Goal: Task Accomplishment & Management: Manage account settings

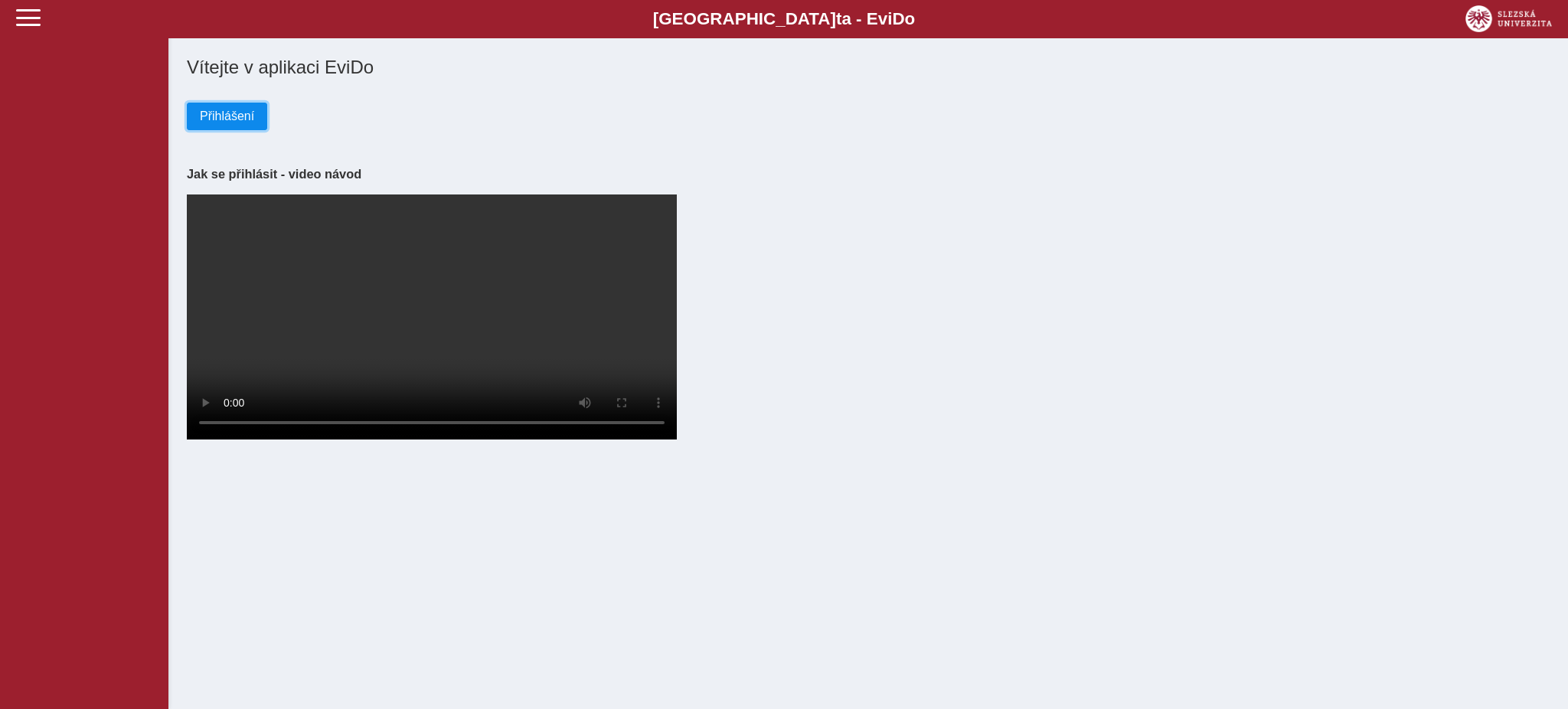
drag, startPoint x: 0, startPoint y: 0, endPoint x: 235, endPoint y: 109, distance: 259.0
click at [235, 109] on span "Přihlášení" at bounding box center [227, 116] width 55 height 14
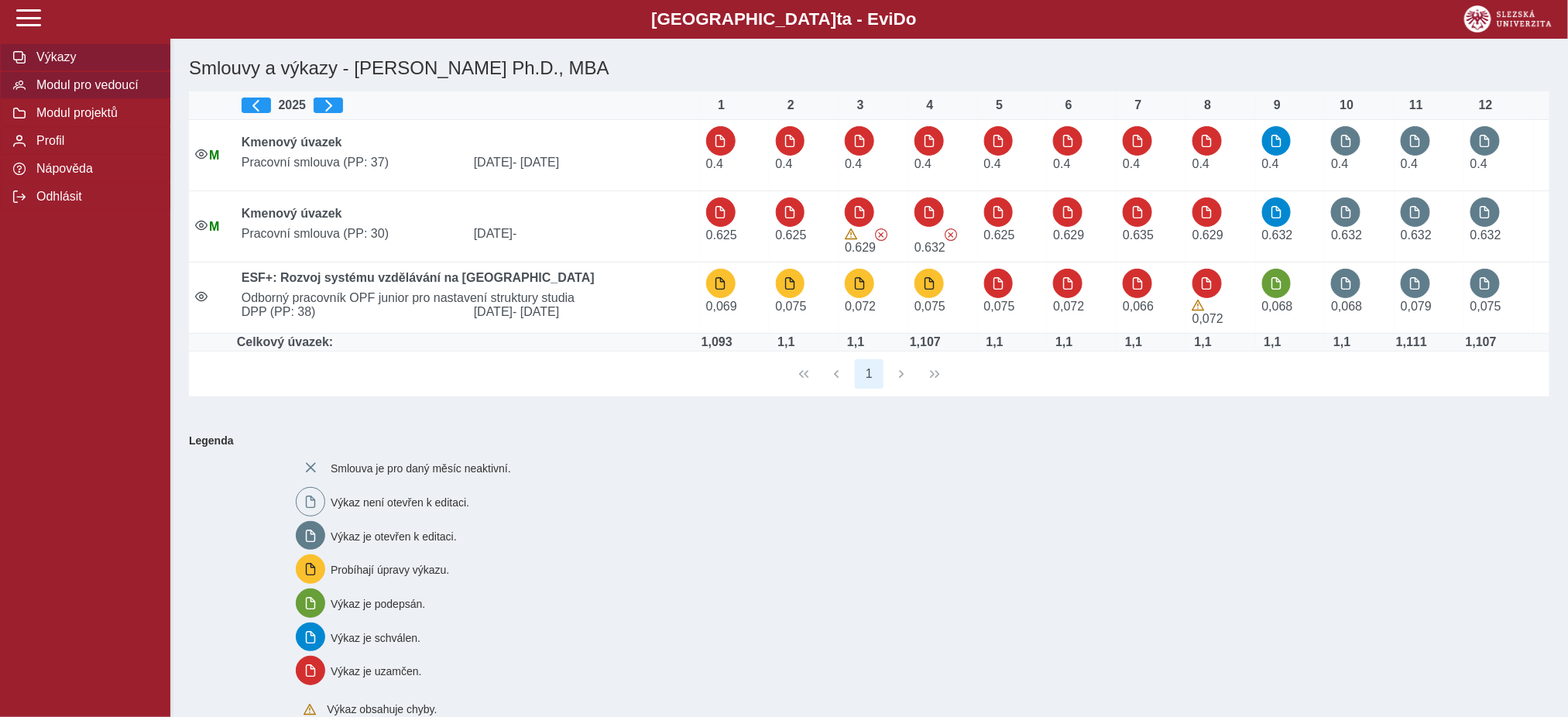
click at [74, 84] on span "Modul pro vedoucí" at bounding box center [95, 84] width 126 height 14
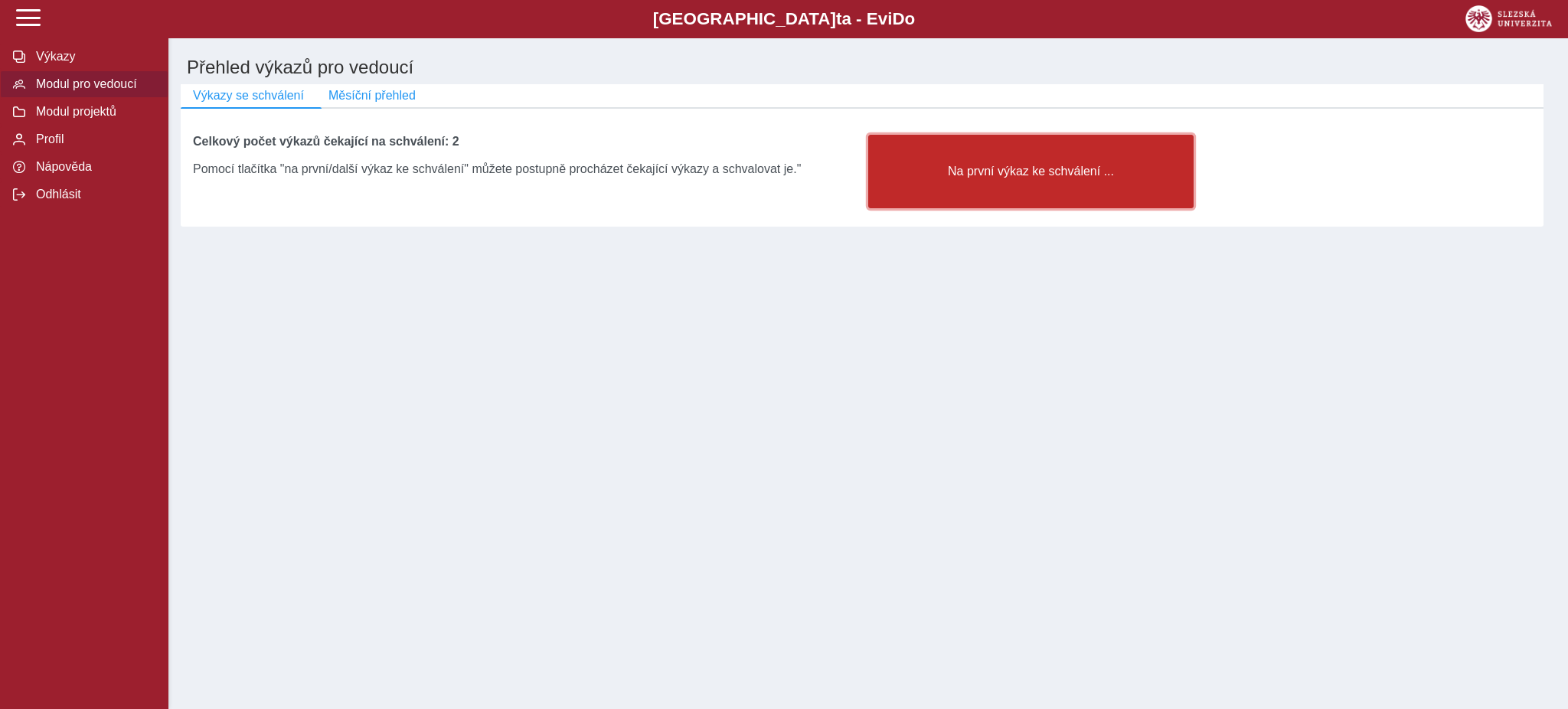
click at [1033, 171] on span "Na první výkaz ke schválení ..." at bounding box center [1031, 171] width 299 height 14
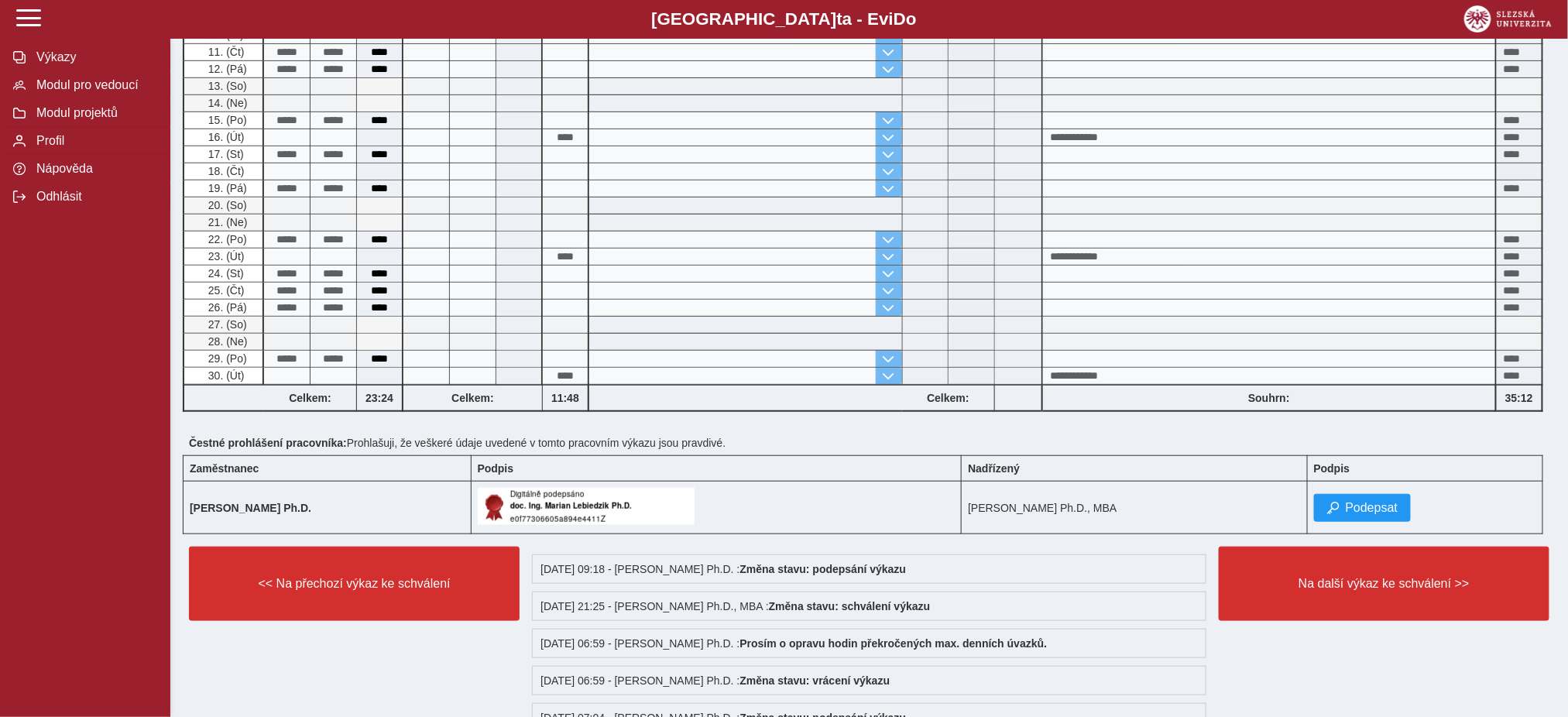
scroll to position [412, 0]
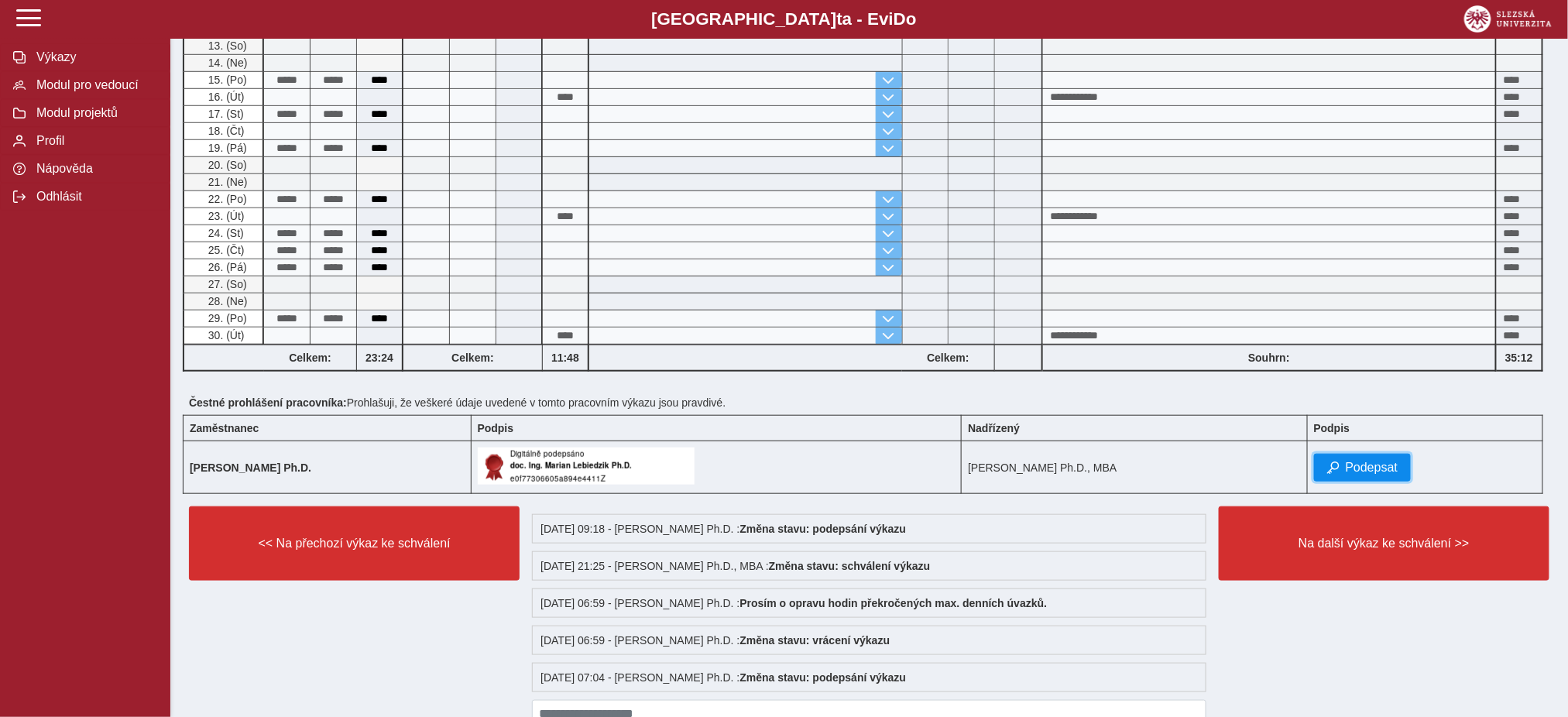
click at [1392, 464] on span "Podepsat" at bounding box center [1372, 468] width 52 height 14
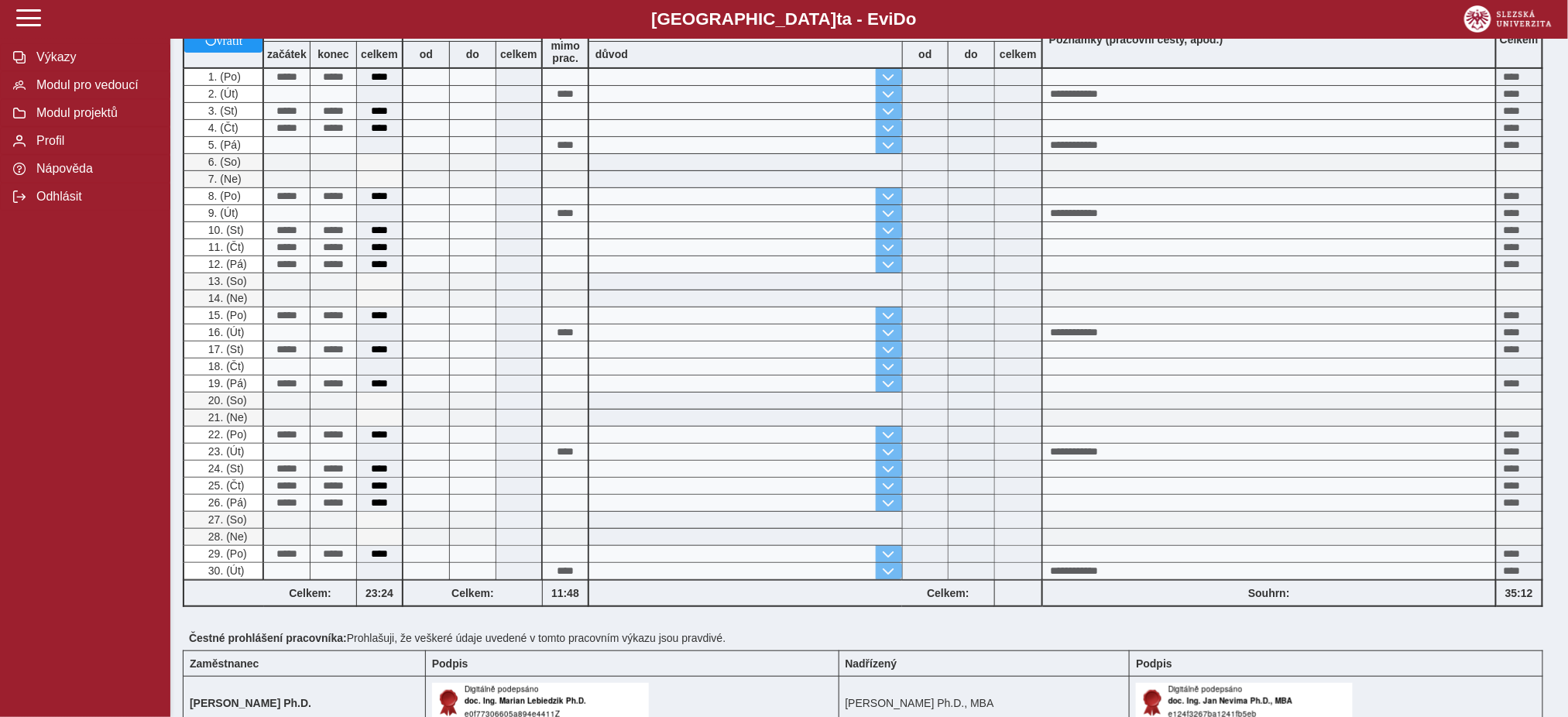
scroll to position [530, 0]
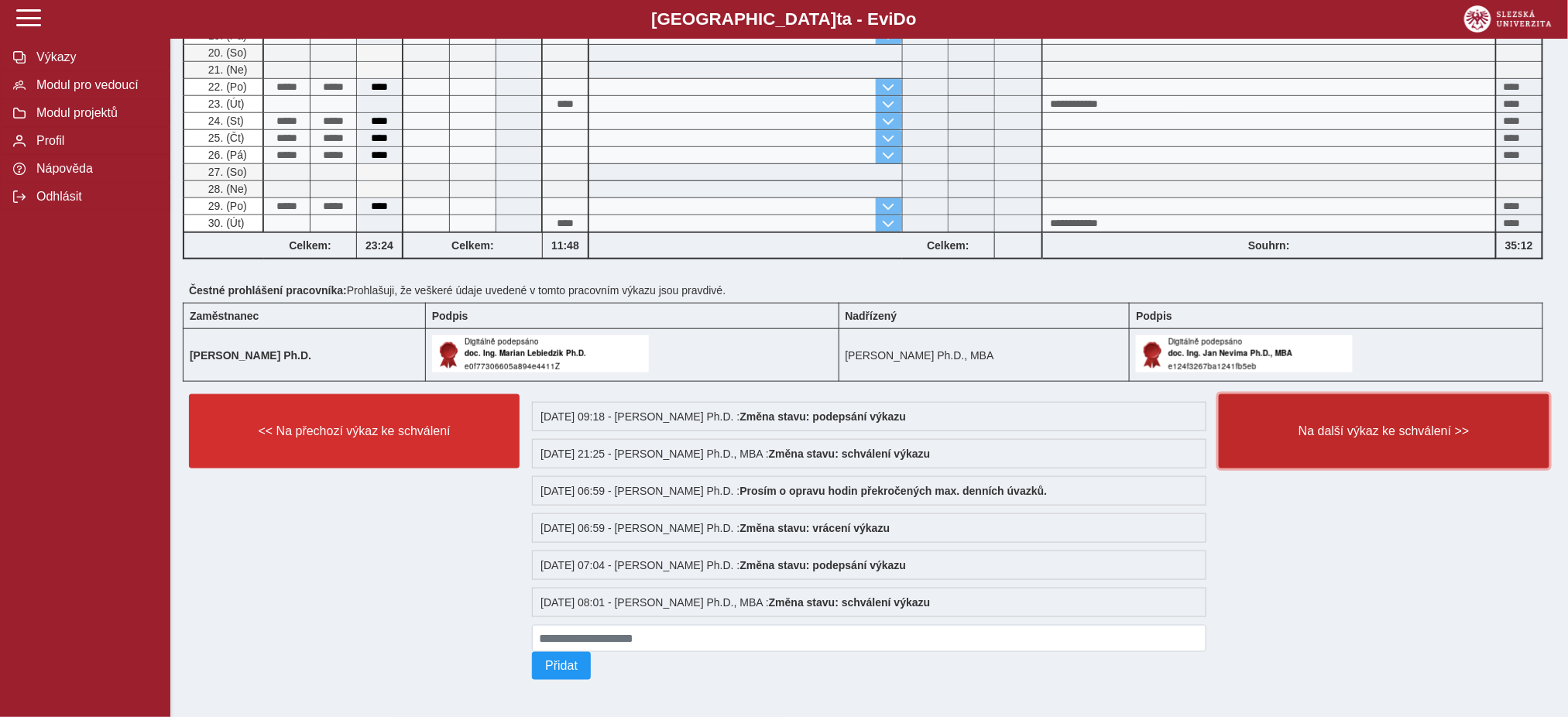
click at [1369, 425] on span "Na další výkaz ke schválení >>" at bounding box center [1383, 431] width 305 height 14
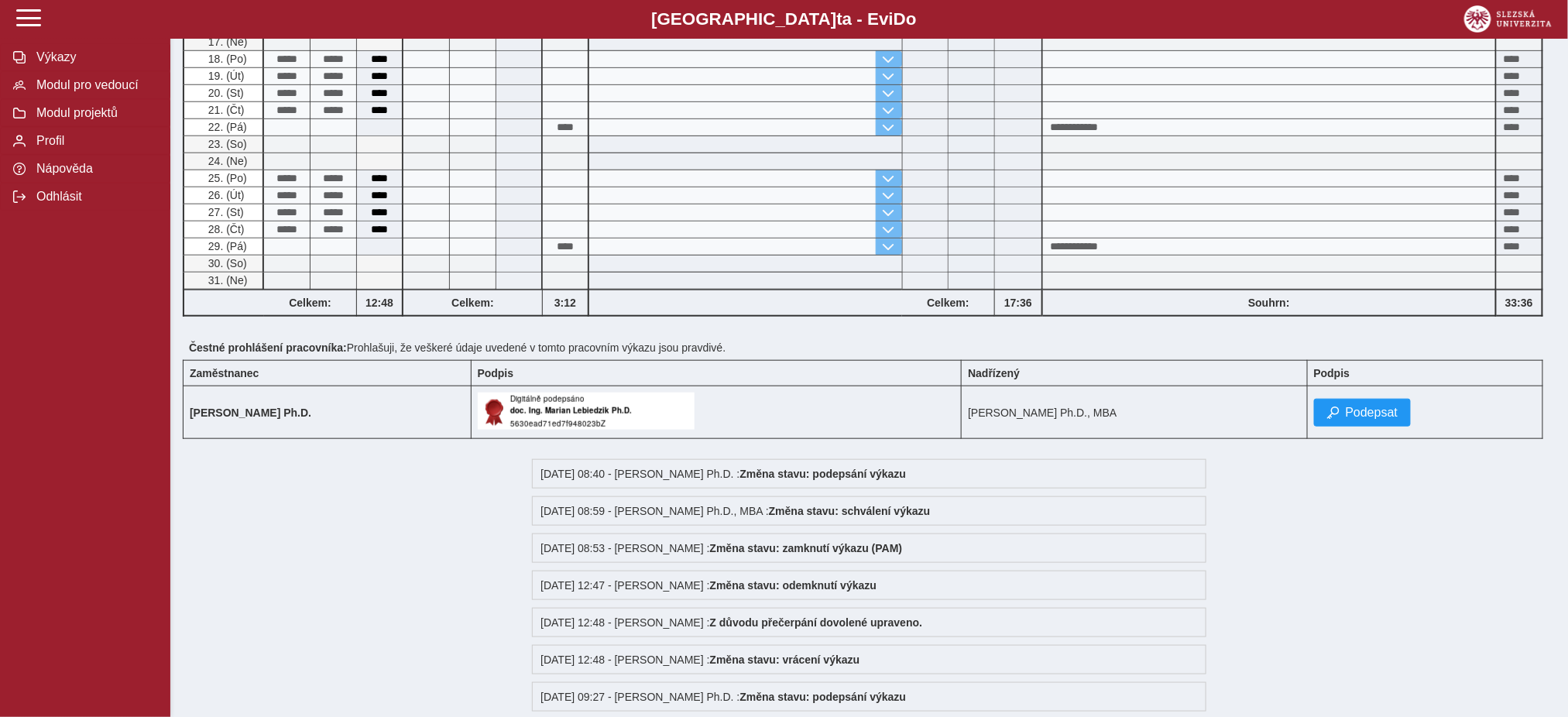
scroll to position [515, 0]
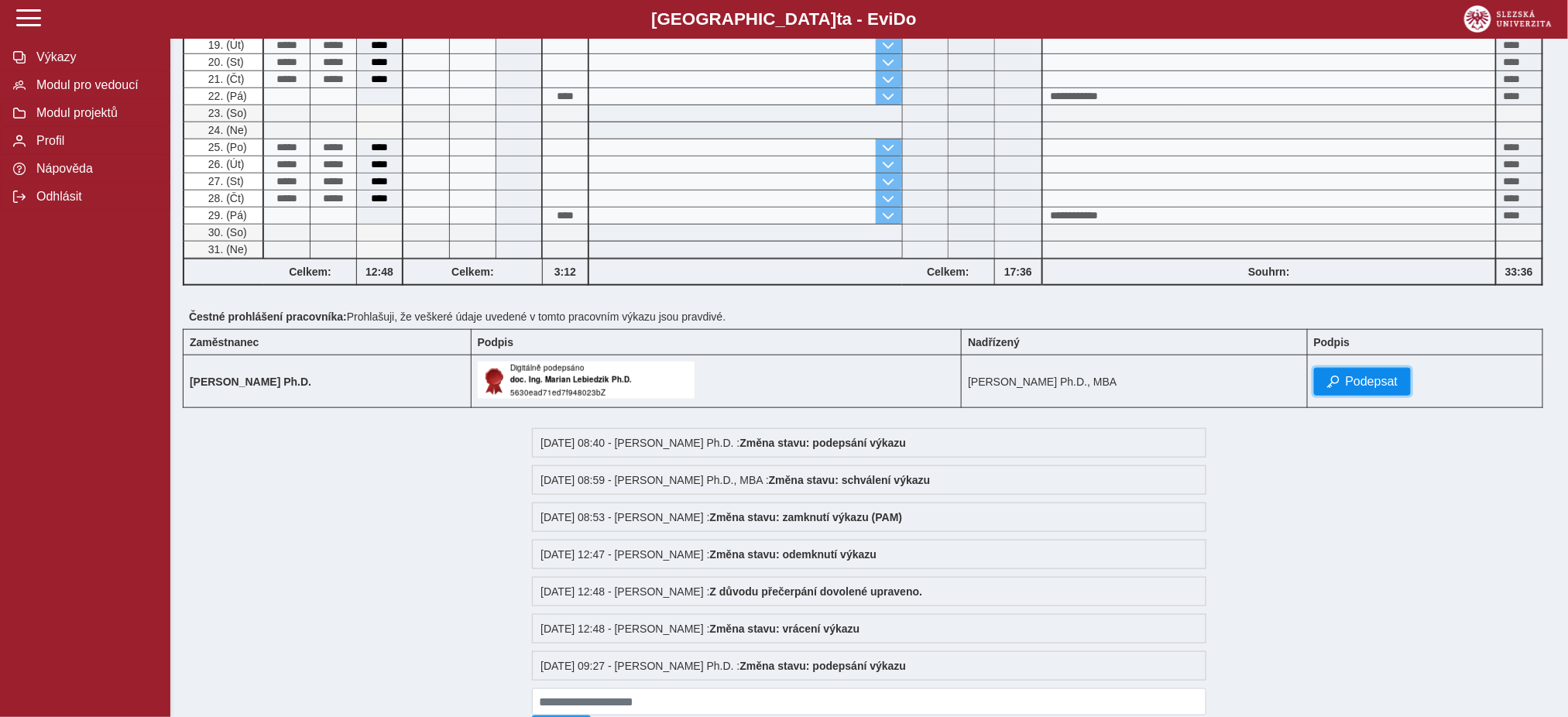
click at [1339, 384] on span "button" at bounding box center [1333, 381] width 12 height 12
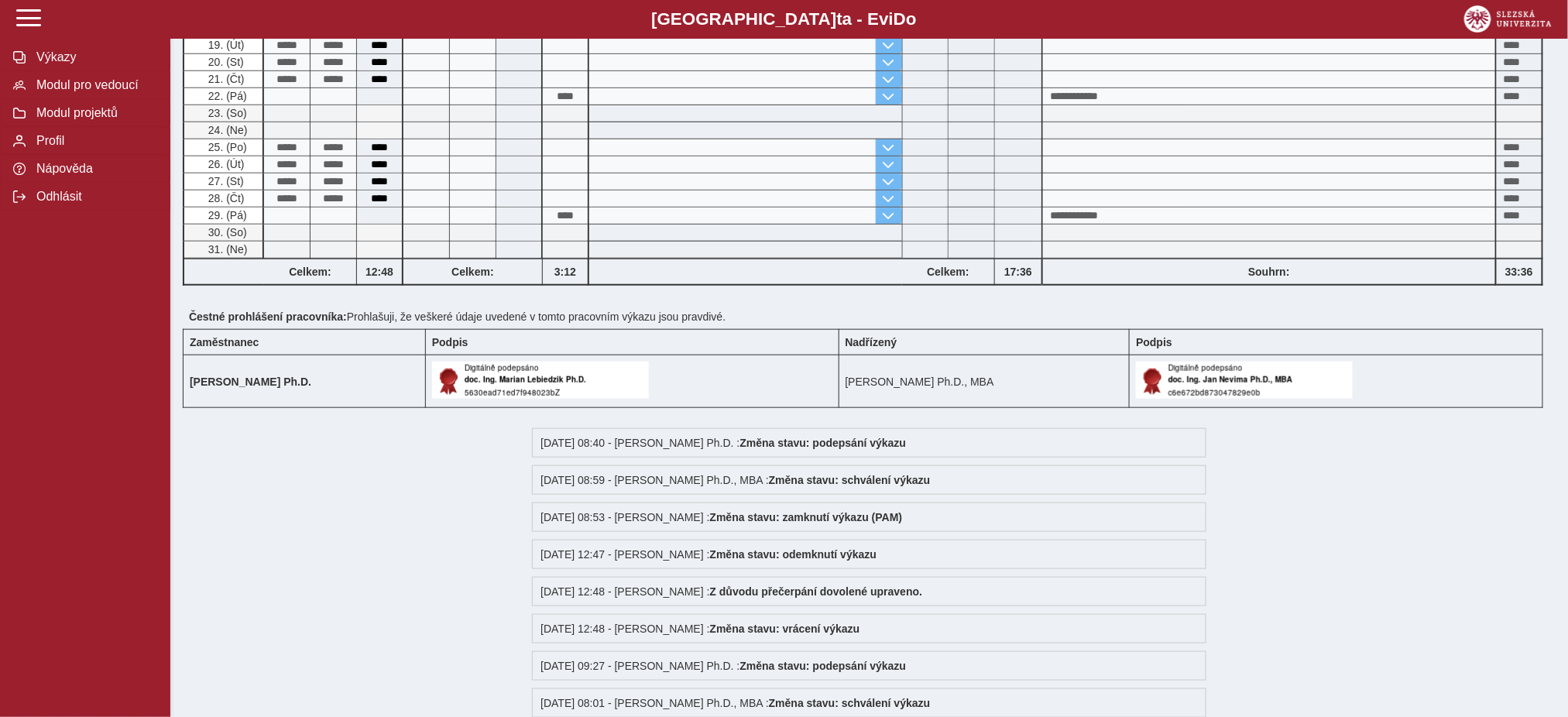
scroll to position [0, 0]
